Goal: Use online tool/utility: Utilize a website feature to perform a specific function

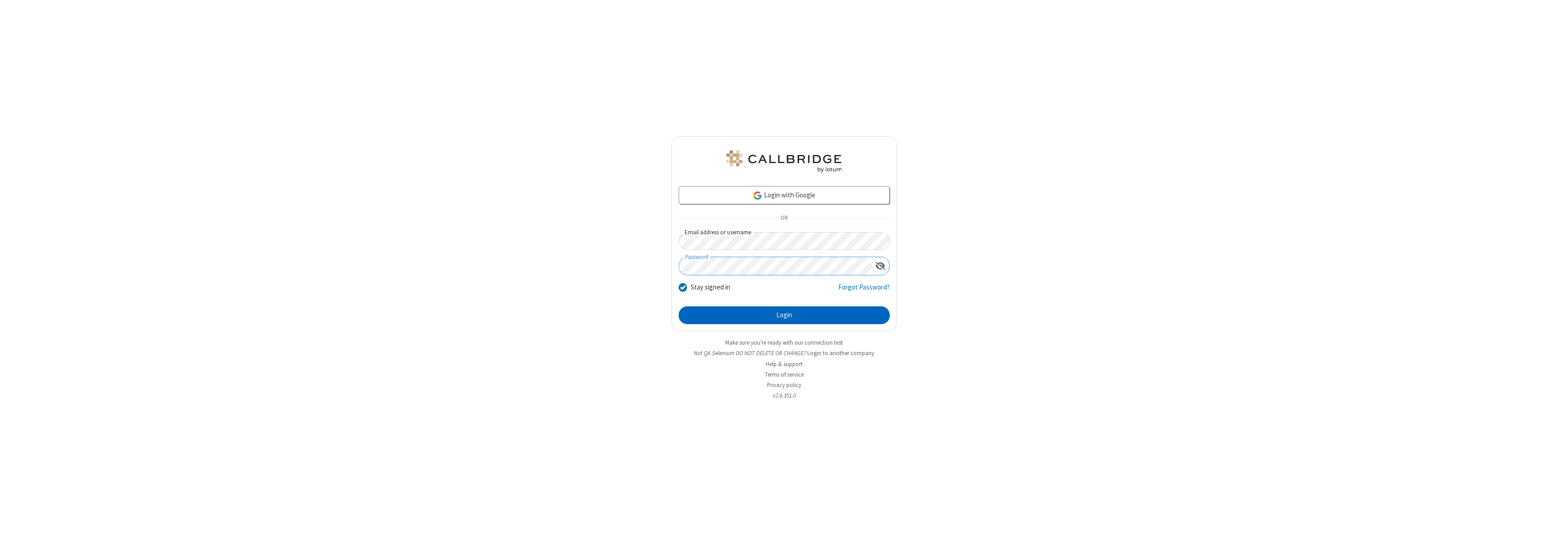
click at [784, 315] on button "Login" at bounding box center [784, 315] width 211 height 18
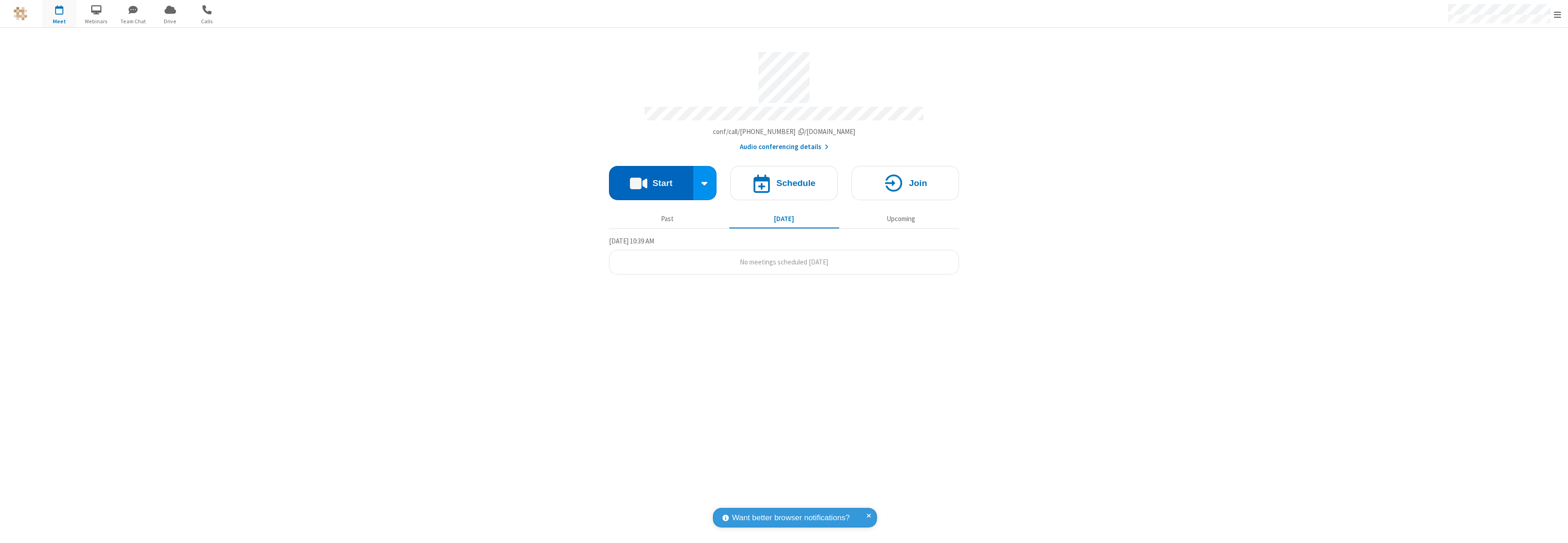
click at [651, 179] on button "Start" at bounding box center [651, 183] width 85 height 34
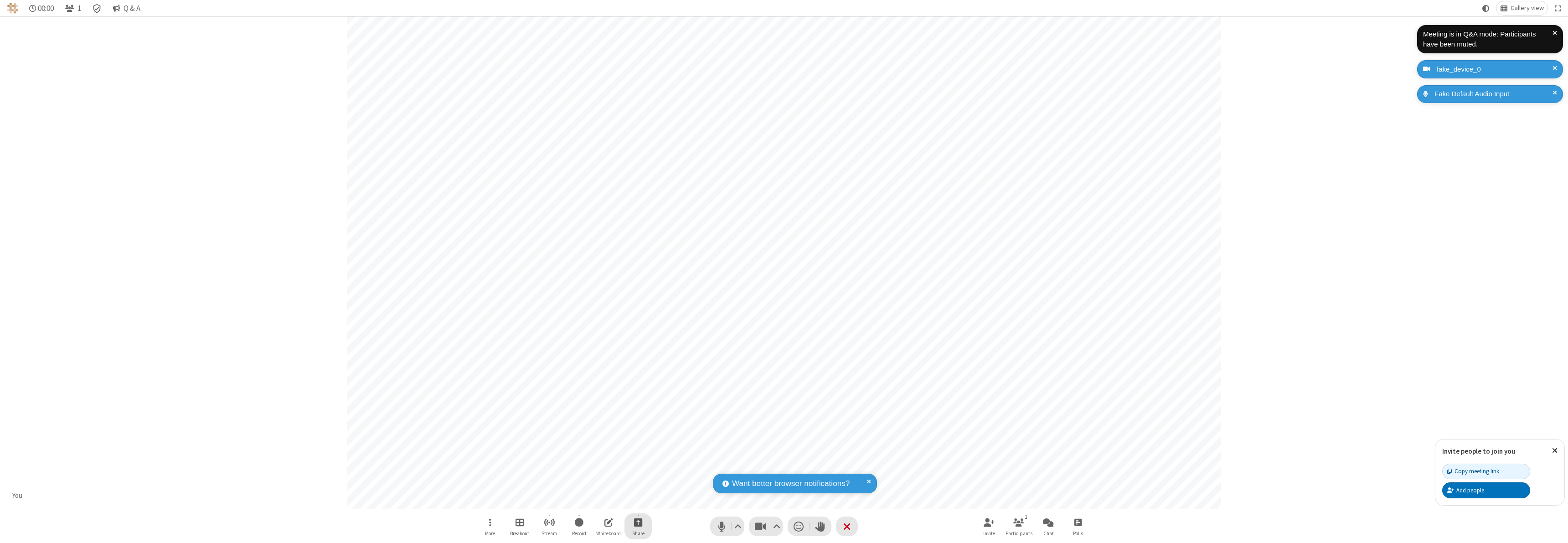
click at [638, 522] on span "Start sharing" at bounding box center [639, 522] width 9 height 12
click at [601, 500] on span "Share my screen" at bounding box center [601, 500] width 10 height 8
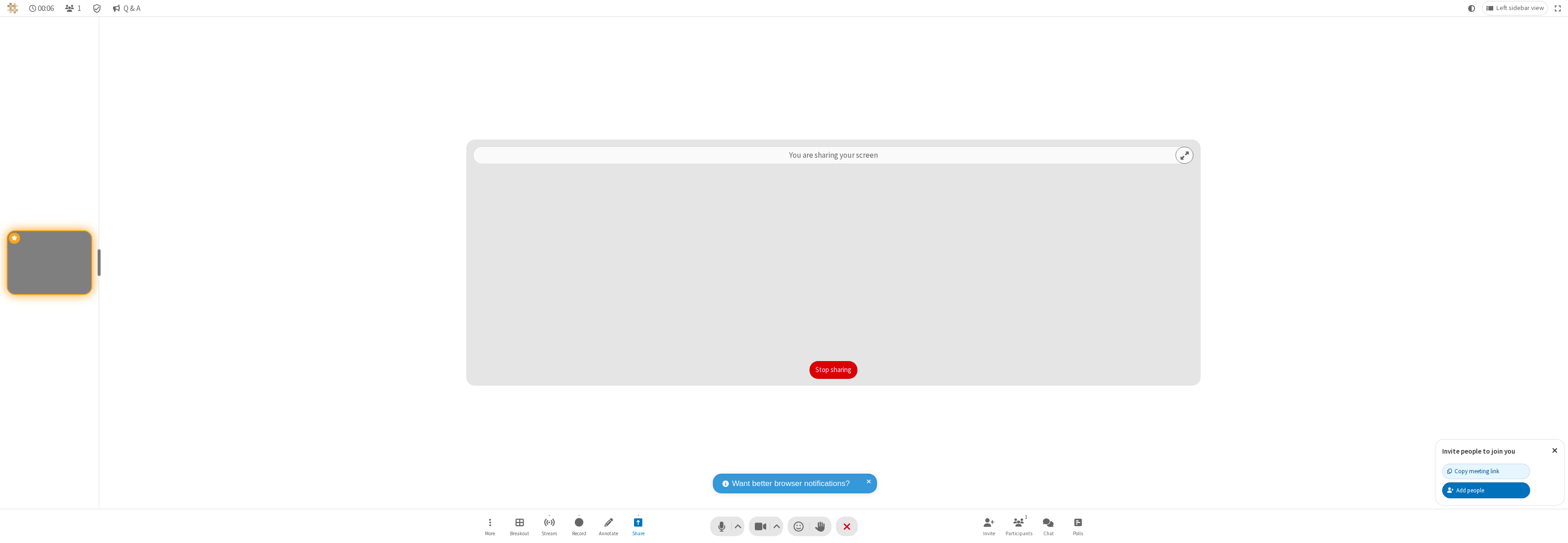
click at [833, 370] on button "Stop sharing" at bounding box center [833, 370] width 48 height 18
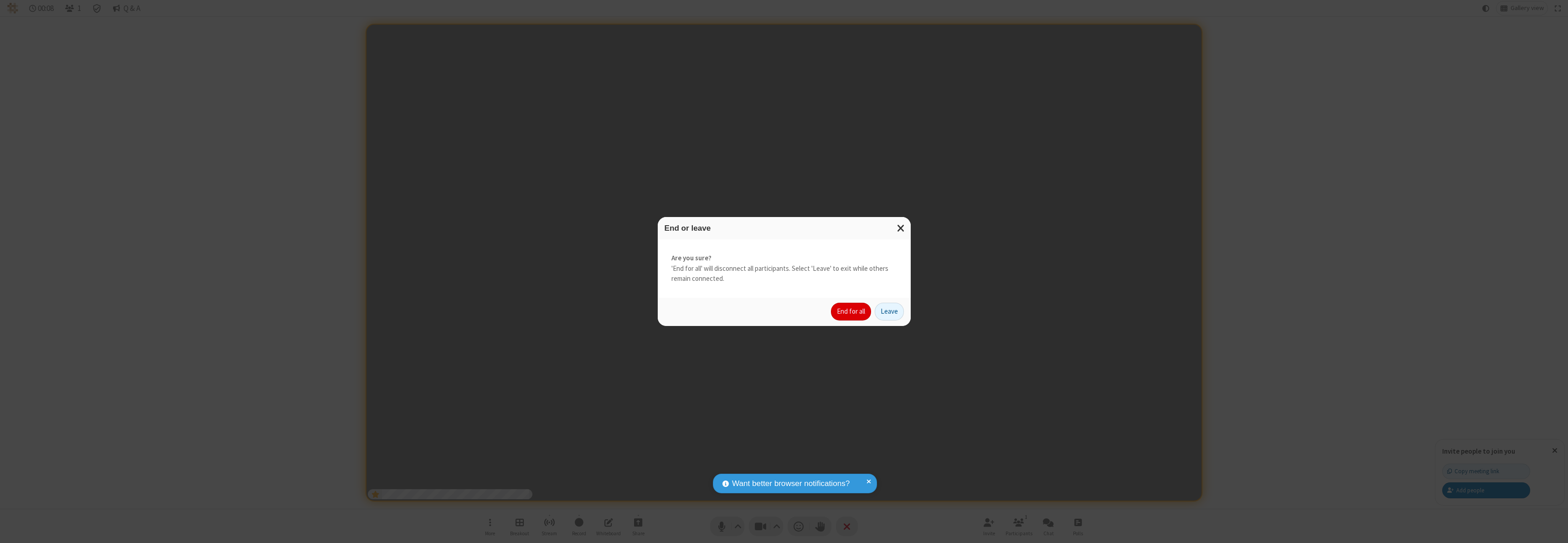
click at [852, 311] on button "End for all" at bounding box center [851, 312] width 40 height 18
